Goal: Complete application form: Complete application form

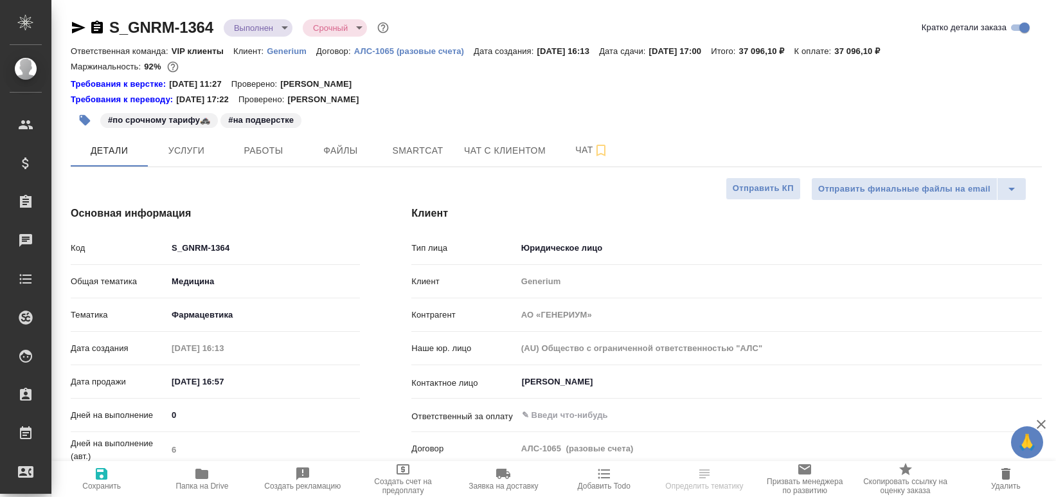
select select "RU"
click at [262, 23] on body "🙏 .cls-1 fill:#fff; AWATERA Chekhalkova [PERSON_NAME] Спецификации Заказы Чаты …" at bounding box center [528, 300] width 1056 height 600
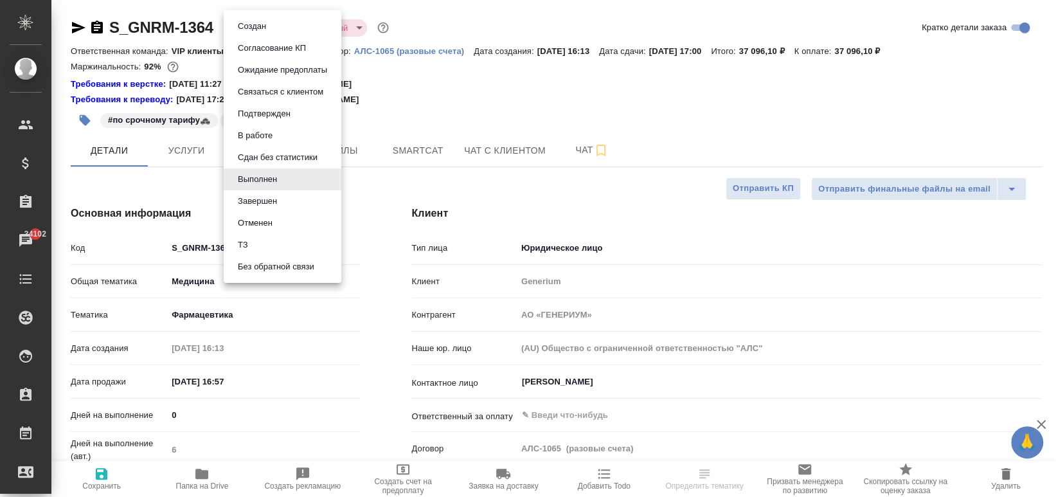
type input "[PERSON_NAME]"
click at [293, 150] on button "Сдан без статистики" at bounding box center [277, 157] width 87 height 14
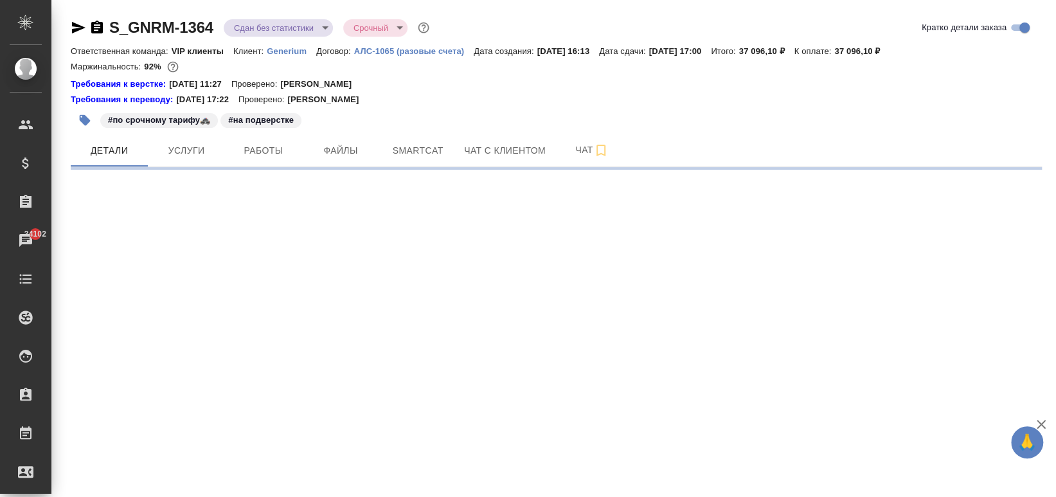
select select "RU"
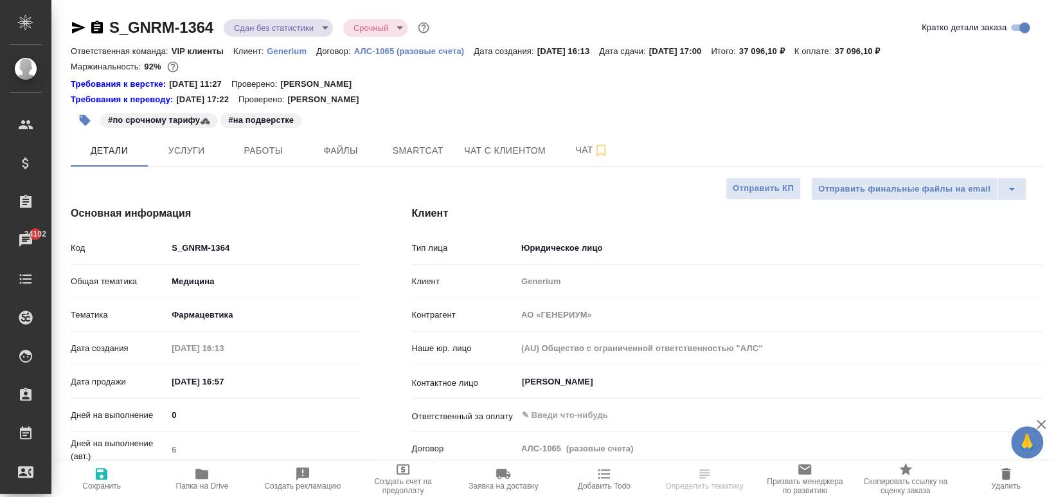
type textarea "x"
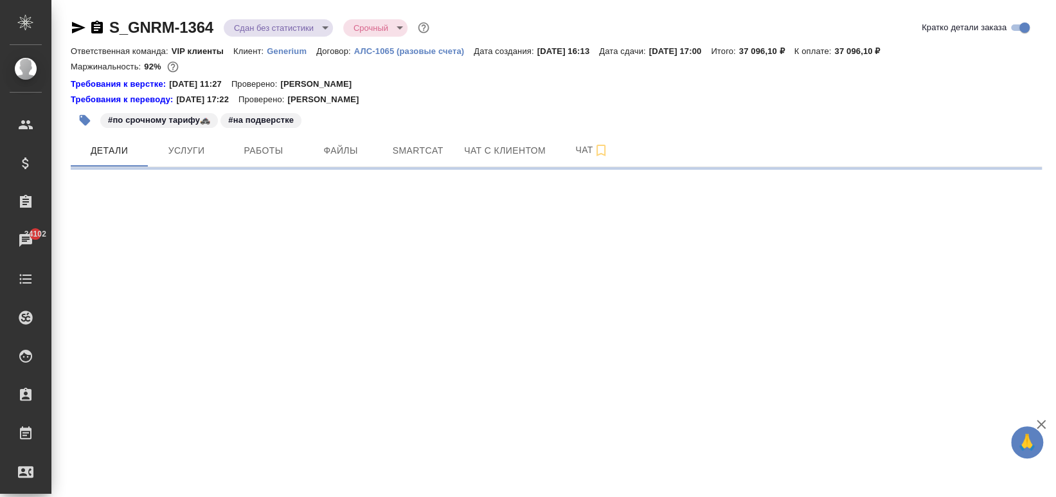
select select "RU"
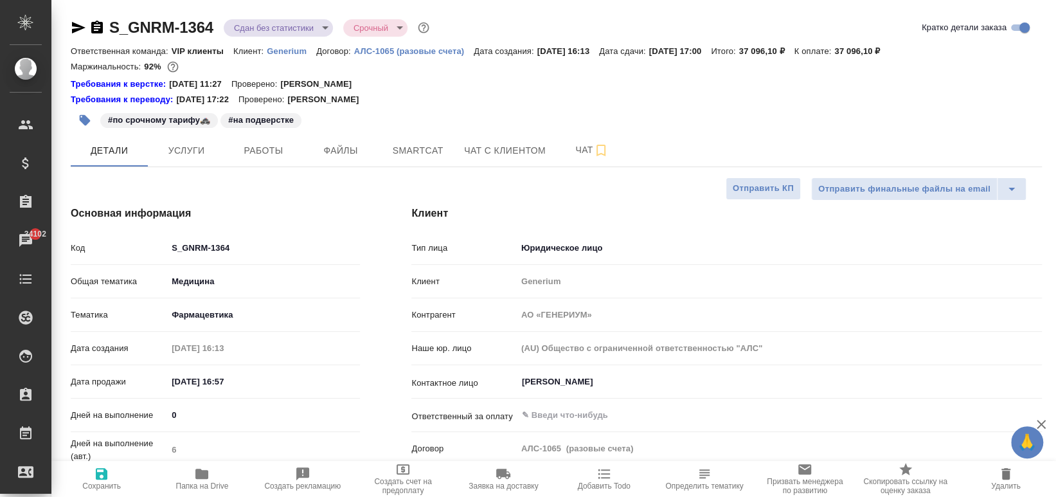
type textarea "x"
